Goal: Check status

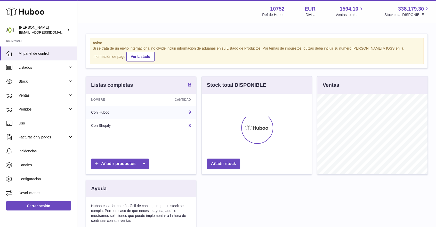
scroll to position [80, 110]
click at [45, 94] on span "Ventas" at bounding box center [43, 95] width 49 height 5
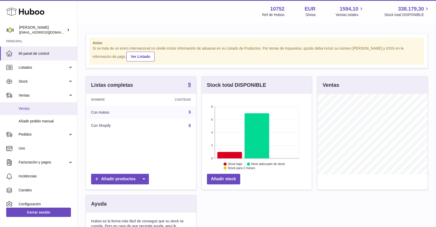
click at [43, 107] on span "Ventas" at bounding box center [46, 108] width 55 height 5
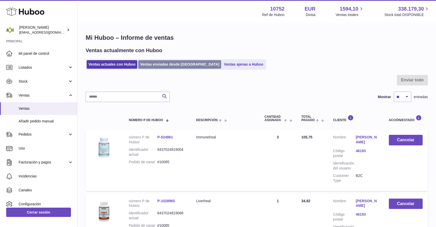
click at [146, 64] on link "Ventas enviadas desde [GEOGRAPHIC_DATA]" at bounding box center [179, 64] width 83 height 9
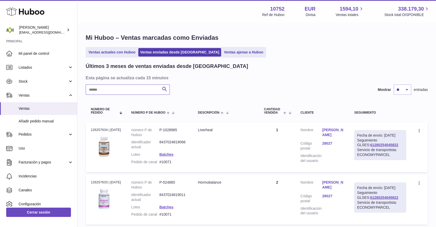
click at [103, 91] on input "text" at bounding box center [128, 89] width 84 height 10
type input "***"
click at [374, 147] on link "61280253999356" at bounding box center [384, 145] width 28 height 4
